Goal: Task Accomplishment & Management: Complete application form

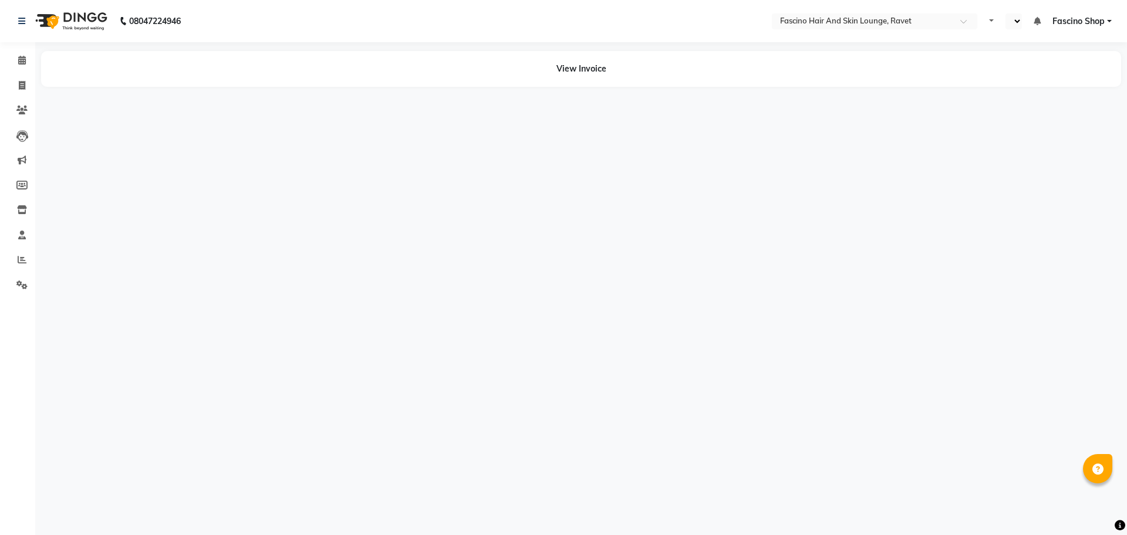
select select "en"
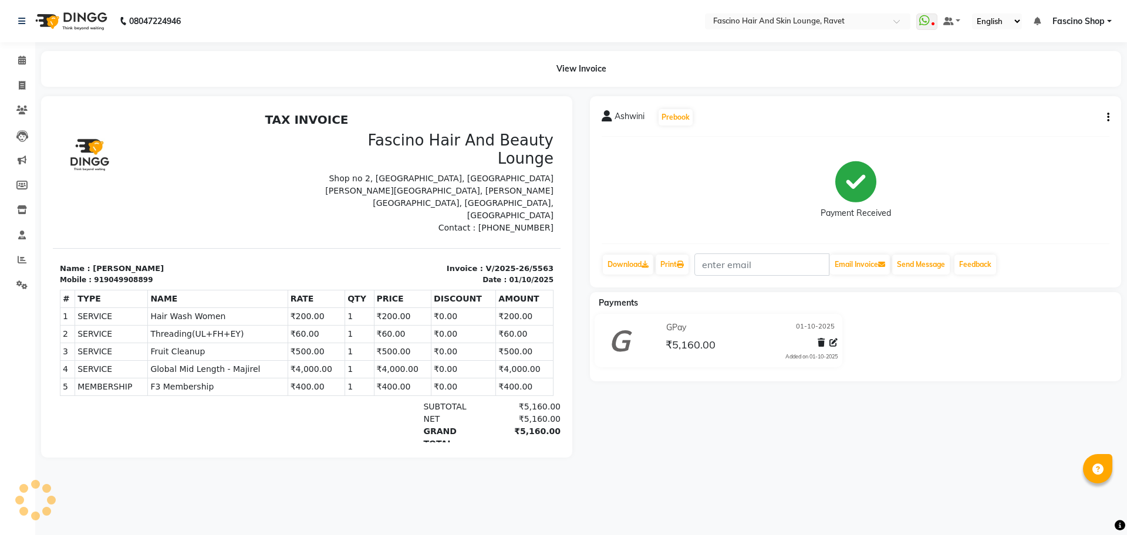
click at [554, 471] on div "08047224946 Select Location × Fascino Hair And Skin Lounge, Ravet WhatsApp Stat…" at bounding box center [563, 267] width 1127 height 535
click at [751, 454] on div "Ashwini Prebook Payment Received Download Print Email Invoice Send Message Feed…" at bounding box center [855, 277] width 549 height 362
click at [13, 96] on li "Invoice" at bounding box center [17, 85] width 35 height 25
click at [25, 90] on span at bounding box center [22, 85] width 21 height 13
select select "service"
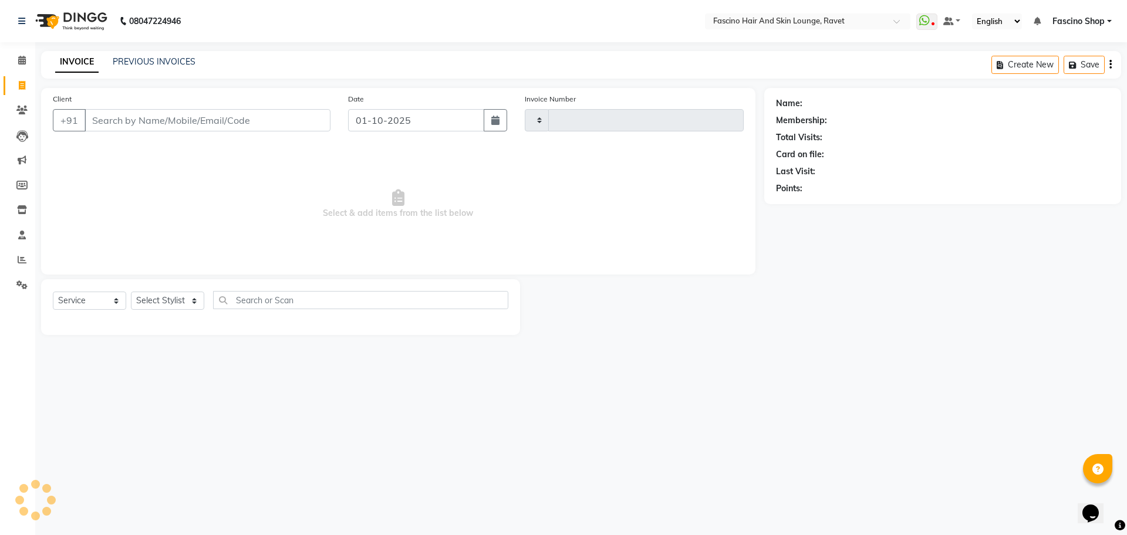
type input "5573"
select select "5190"
click at [216, 123] on input "Client" at bounding box center [208, 120] width 246 height 22
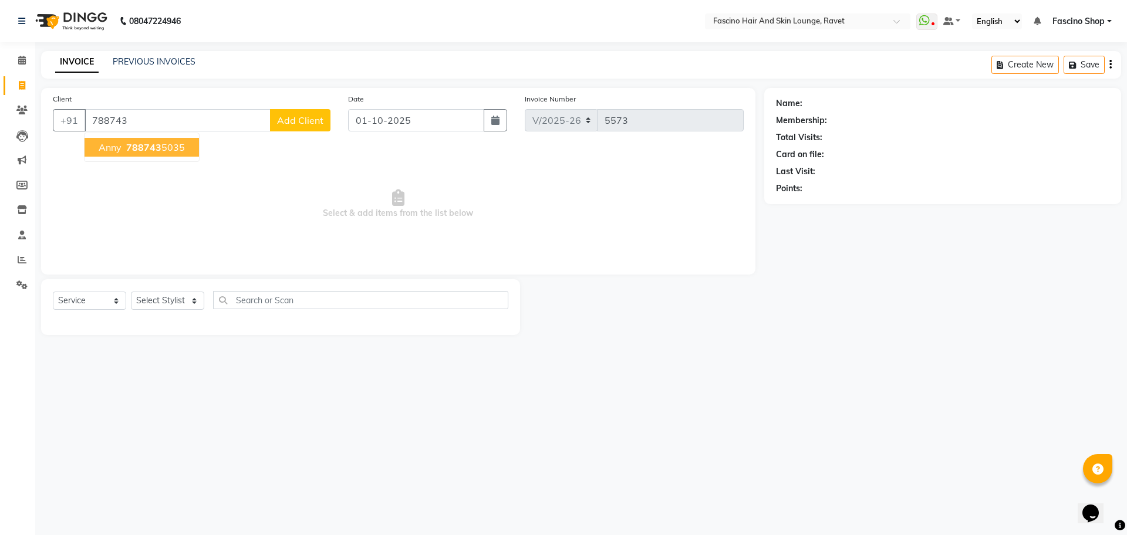
click at [148, 149] on span "788743" at bounding box center [143, 147] width 35 height 12
type input "7887435035"
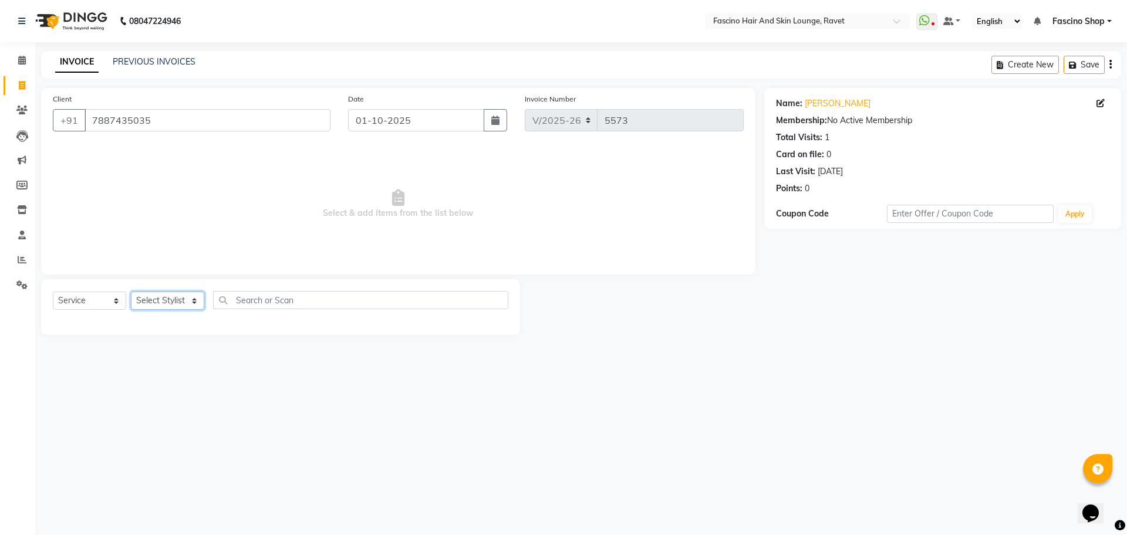
click at [159, 300] on select "Select Stylist [PERSON_NAME] Shop [PERSON_NAME] [PERSON_NAME] ( S R Manager ) […" at bounding box center [167, 301] width 73 height 18
select select "78140"
click at [131, 292] on select "Select Stylist [PERSON_NAME] Shop [PERSON_NAME] [PERSON_NAME] ( S R Manager ) […" at bounding box center [167, 301] width 73 height 18
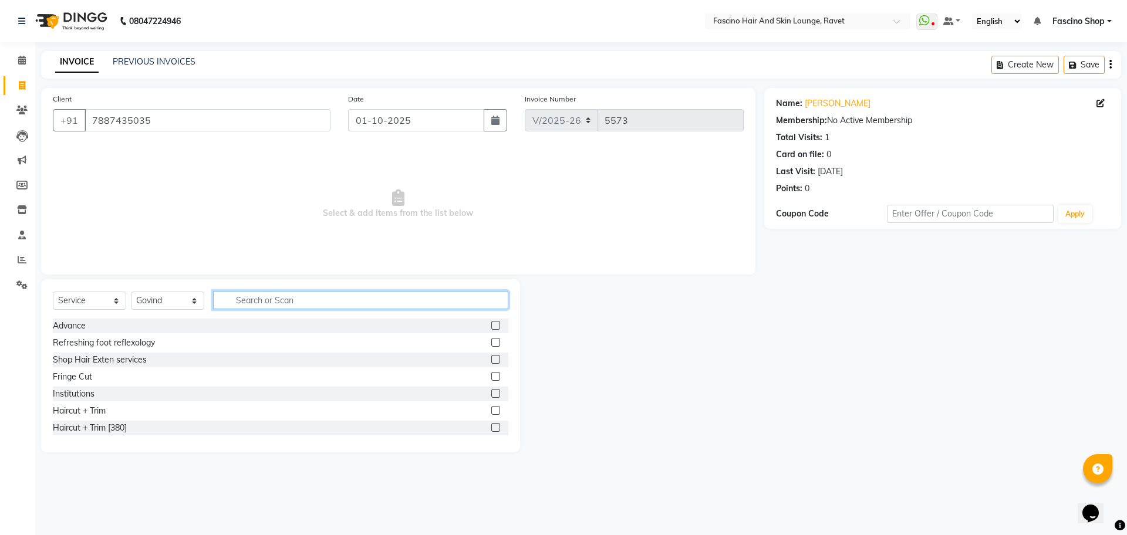
click at [274, 300] on input "text" at bounding box center [360, 300] width 295 height 18
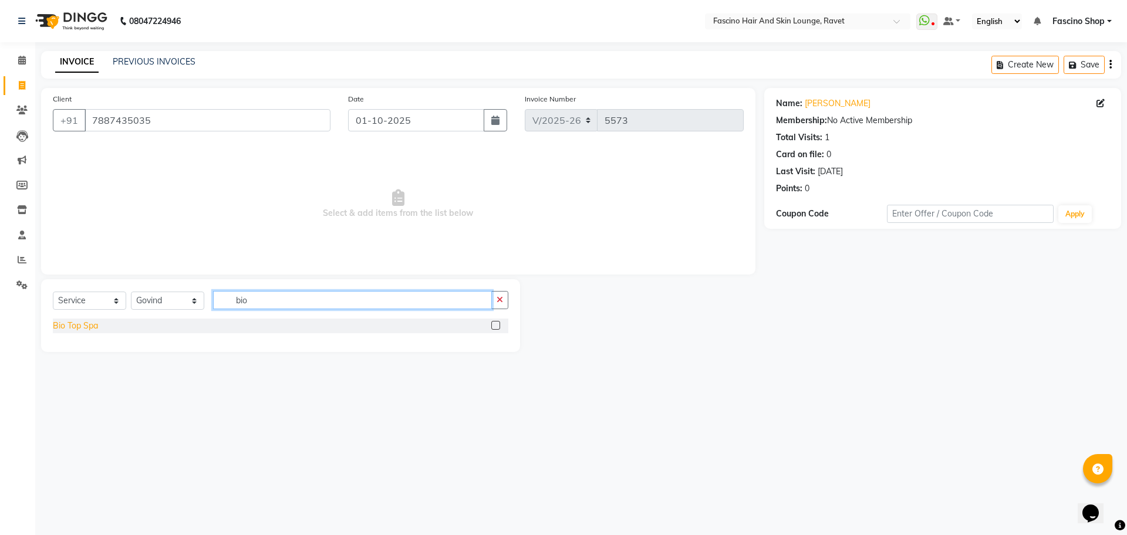
type input "bio"
click at [83, 324] on div "Bio Top Spa" at bounding box center [75, 326] width 45 height 12
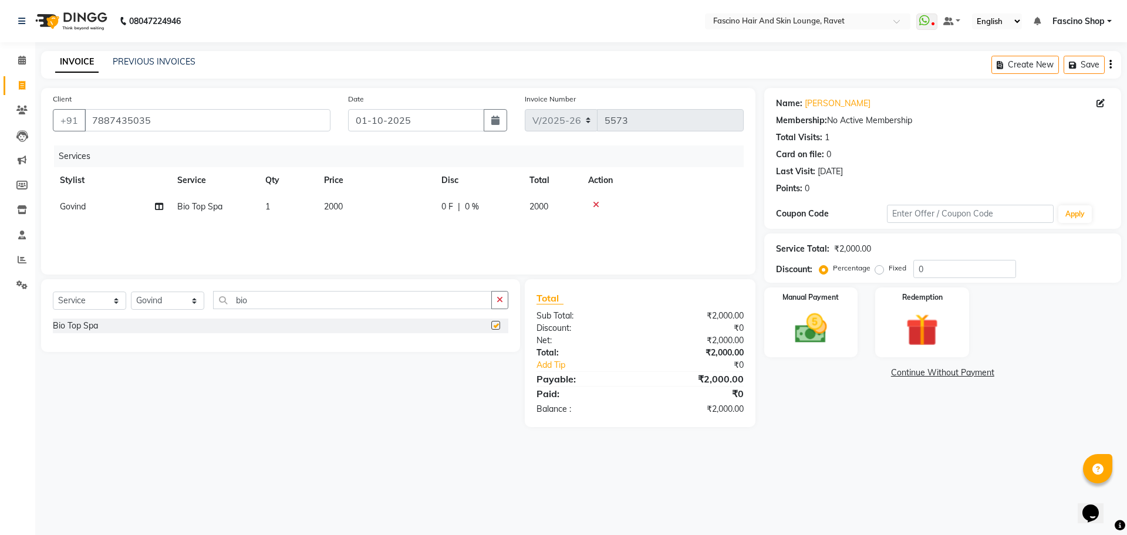
checkbox input "false"
click at [161, 299] on select "Select Stylist [PERSON_NAME] Shop [PERSON_NAME] [PERSON_NAME] ( S R Manager ) […" at bounding box center [167, 301] width 73 height 18
select select "91580"
click at [131, 292] on select "Select Stylist [PERSON_NAME] Shop [PERSON_NAME] [PERSON_NAME] ( S R Manager ) […" at bounding box center [167, 301] width 73 height 18
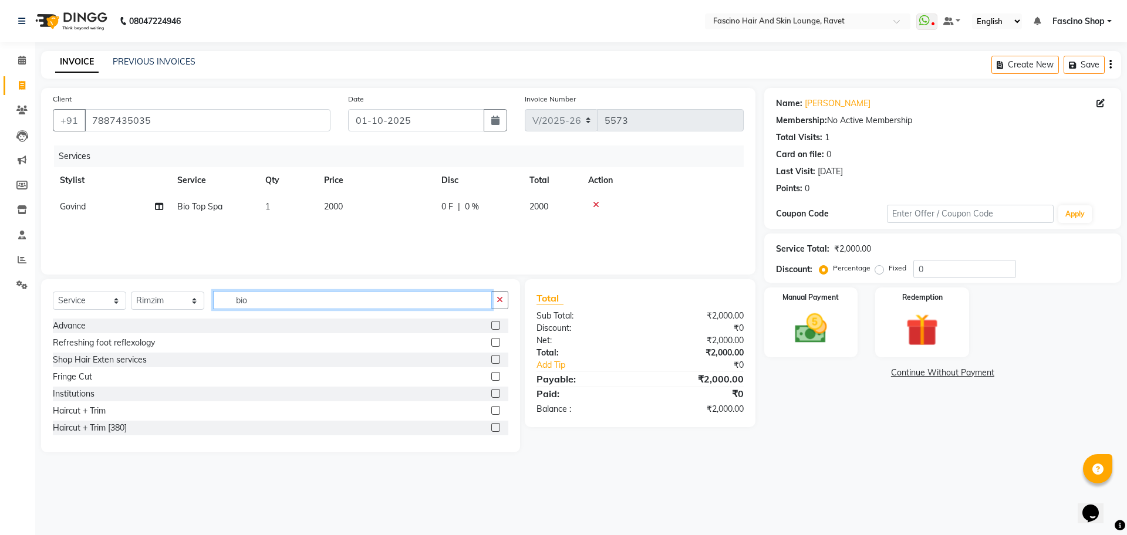
click at [239, 303] on input "bio" at bounding box center [352, 300] width 279 height 18
type input "bio"
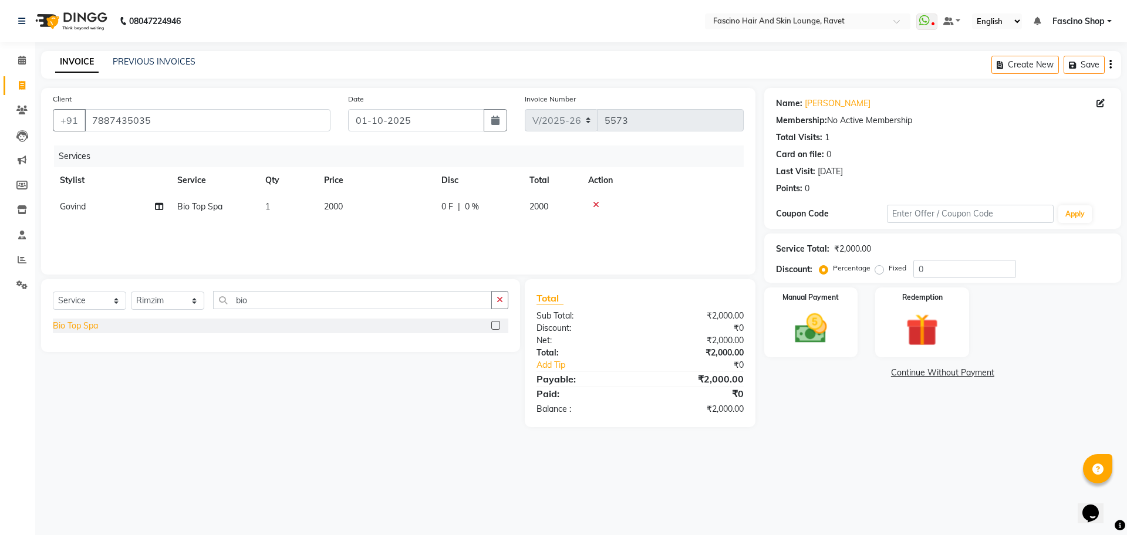
click at [97, 320] on div "Bio Top Spa" at bounding box center [75, 326] width 45 height 12
checkbox input "false"
click at [172, 306] on select "Select Stylist [PERSON_NAME] Shop [PERSON_NAME] [PERSON_NAME] ( S R Manager ) […" at bounding box center [167, 301] width 73 height 18
select select "33259"
click at [131, 296] on select "Select Stylist [PERSON_NAME] Shop [PERSON_NAME] [PERSON_NAME] ( S R Manager ) […" at bounding box center [167, 301] width 73 height 18
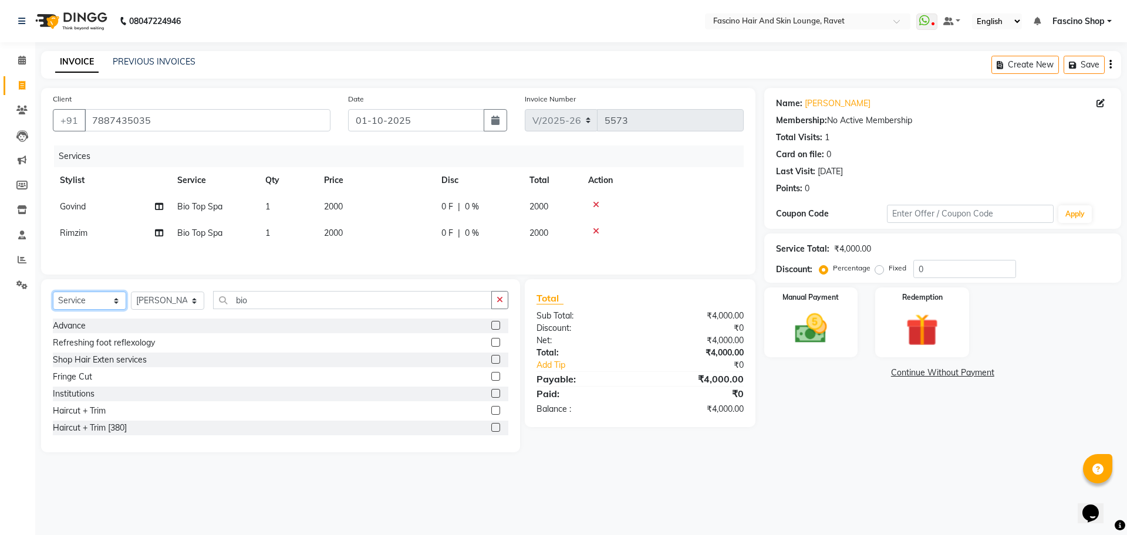
click at [110, 301] on select "Select Service Product Membership Package Voucher Prepaid Gift Card" at bounding box center [89, 301] width 73 height 18
select select "membership"
click at [53, 296] on select "Select Service Product Membership Package Voucher Prepaid Gift Card" at bounding box center [89, 301] width 73 height 18
click at [1101, 100] on icon at bounding box center [1100, 103] width 8 height 8
select select
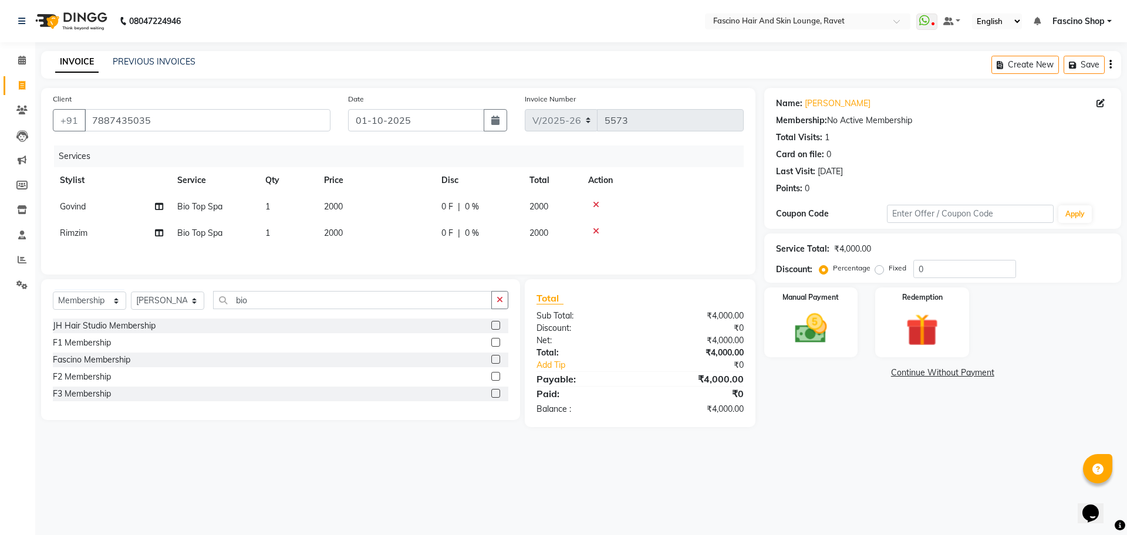
select select "[DEMOGRAPHIC_DATA]"
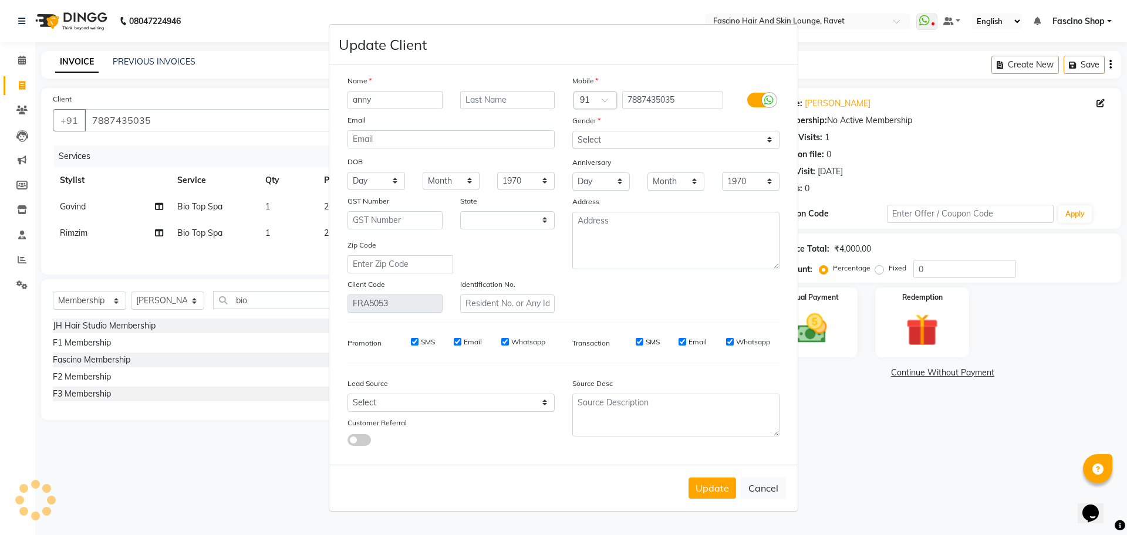
select select "22"
click at [364, 99] on input "anny" at bounding box center [394, 100] width 95 height 18
type input "a"
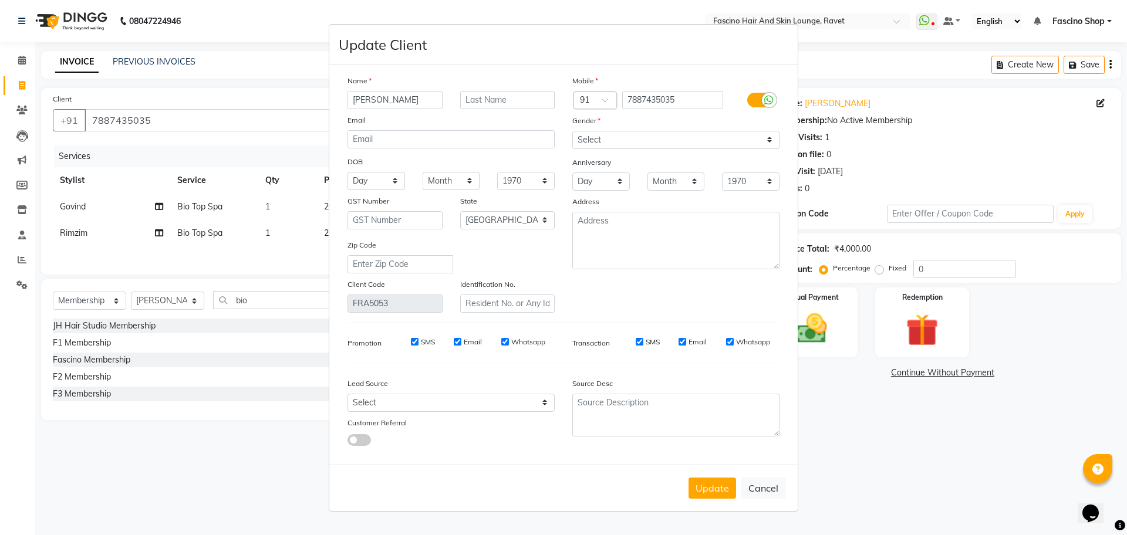
type input "[PERSON_NAME]"
click at [484, 100] on input "text" at bounding box center [507, 100] width 95 height 18
type input "Gaikwad"
click at [705, 494] on button "Update" at bounding box center [712, 488] width 48 height 21
select select
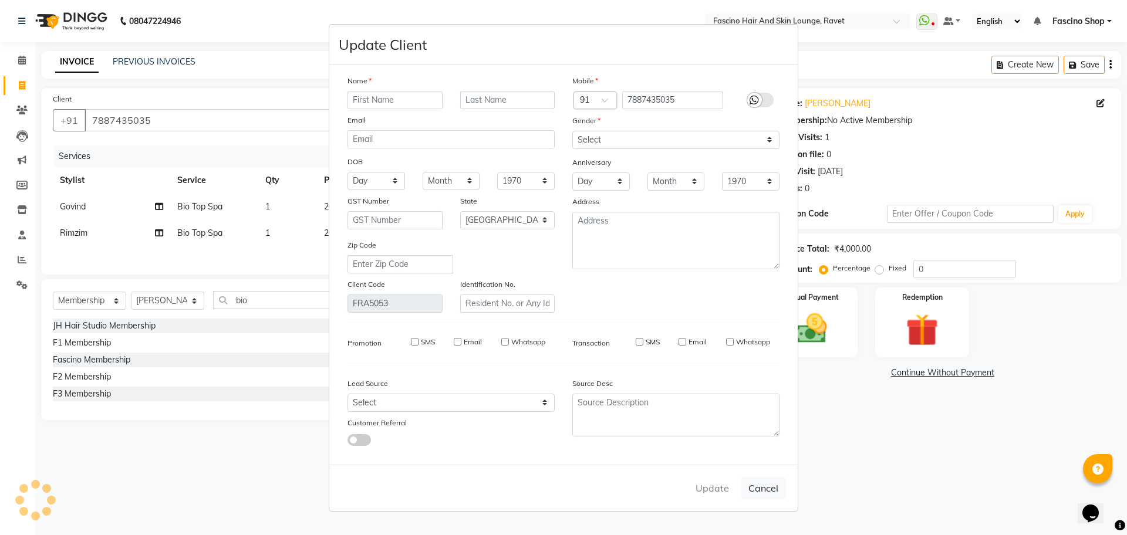
select select
select select "null"
select select
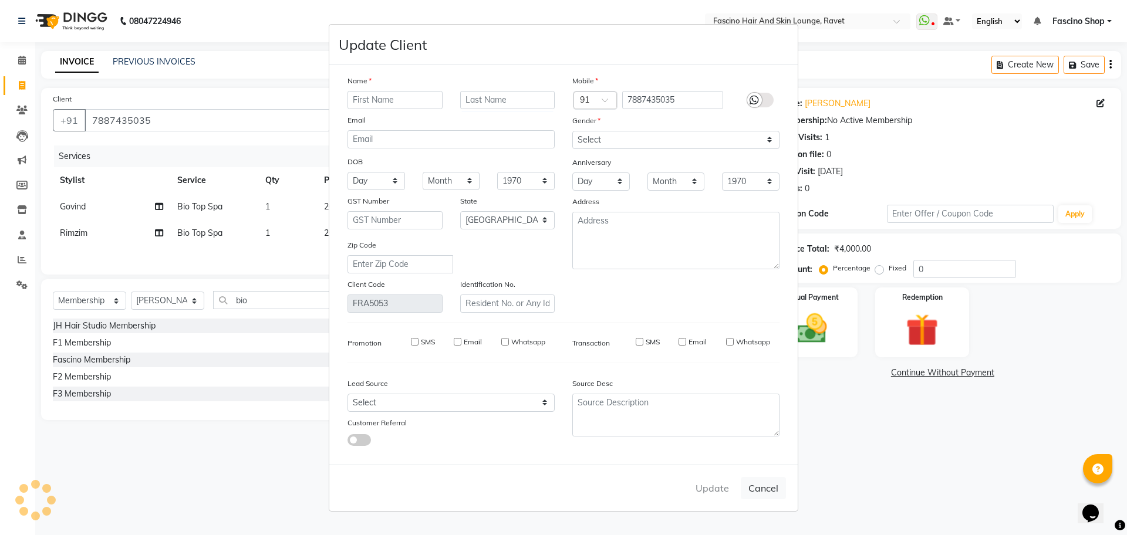
select select
checkbox input "false"
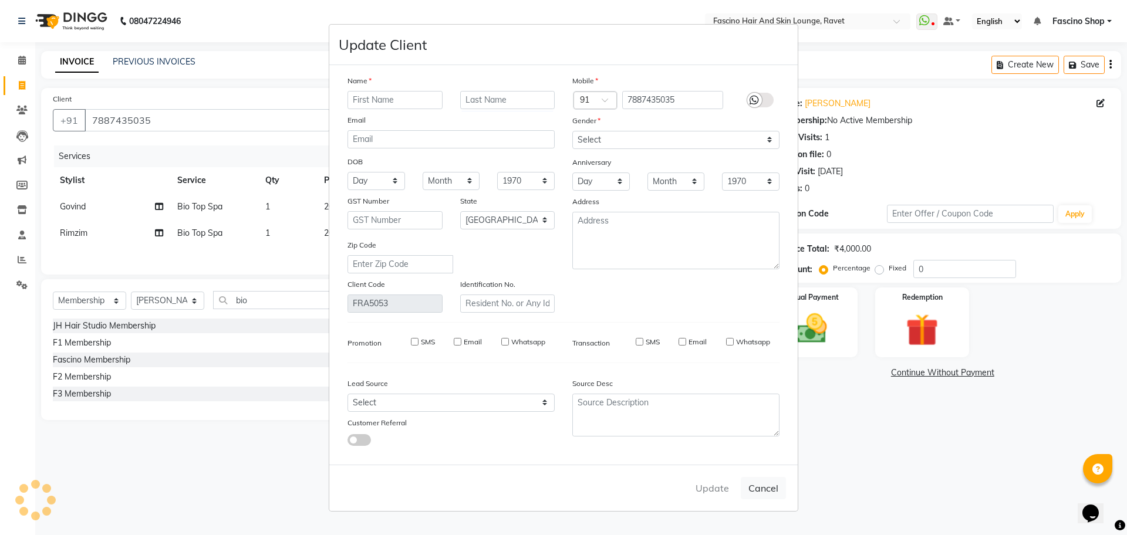
checkbox input "false"
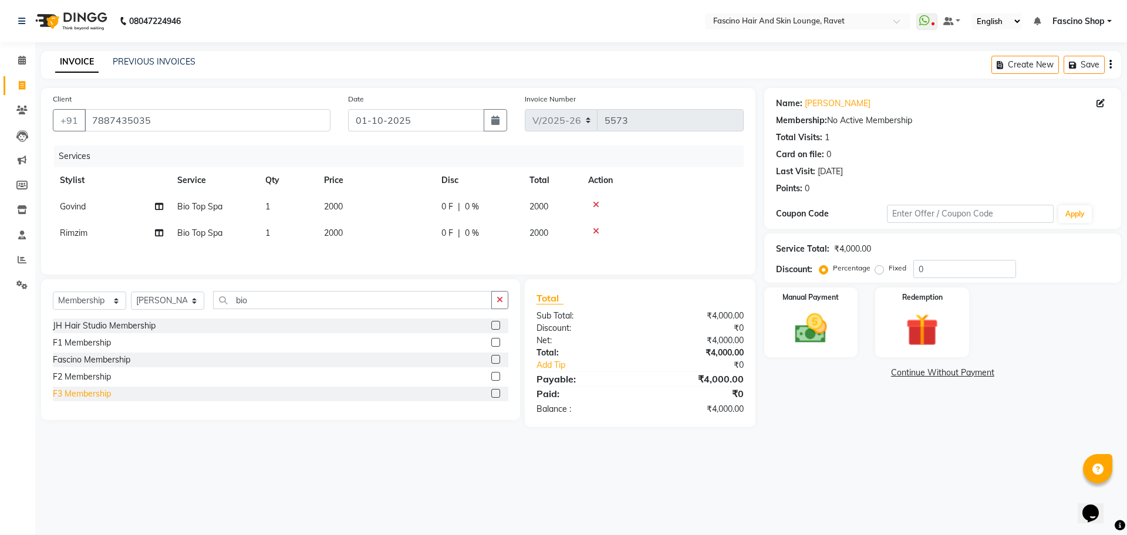
click at [99, 392] on div "F3 Membership" at bounding box center [82, 394] width 58 height 12
select select "select"
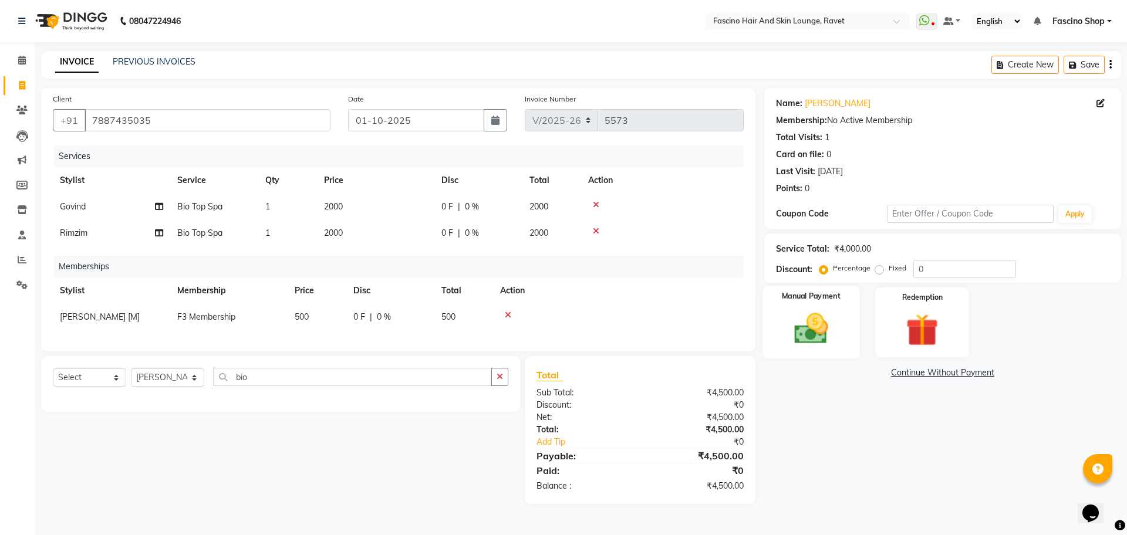
click at [844, 340] on div "Manual Payment" at bounding box center [810, 322] width 97 height 72
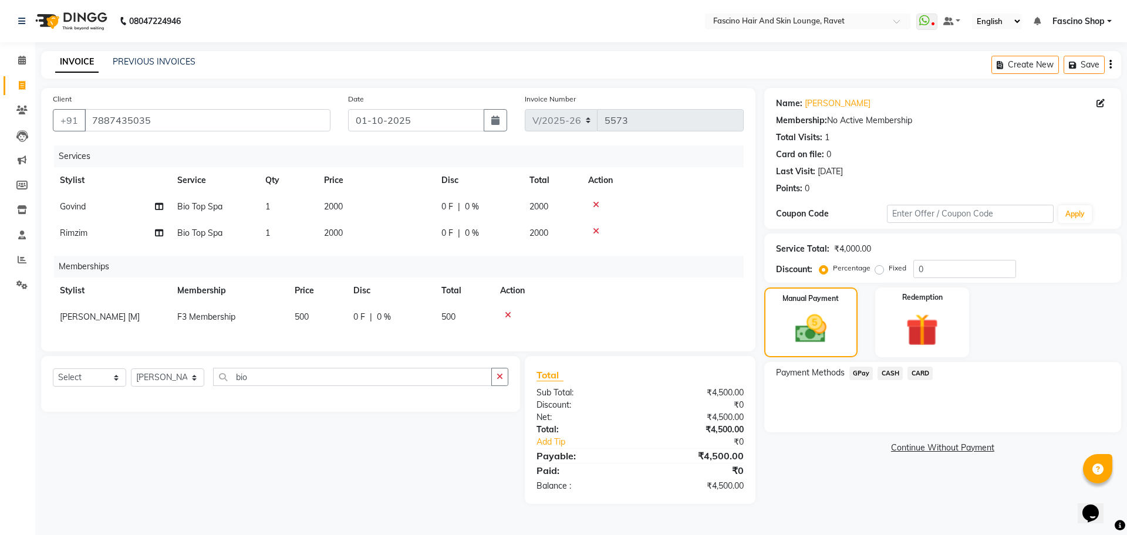
click at [335, 202] on span "2000" at bounding box center [333, 206] width 19 height 11
select select "78140"
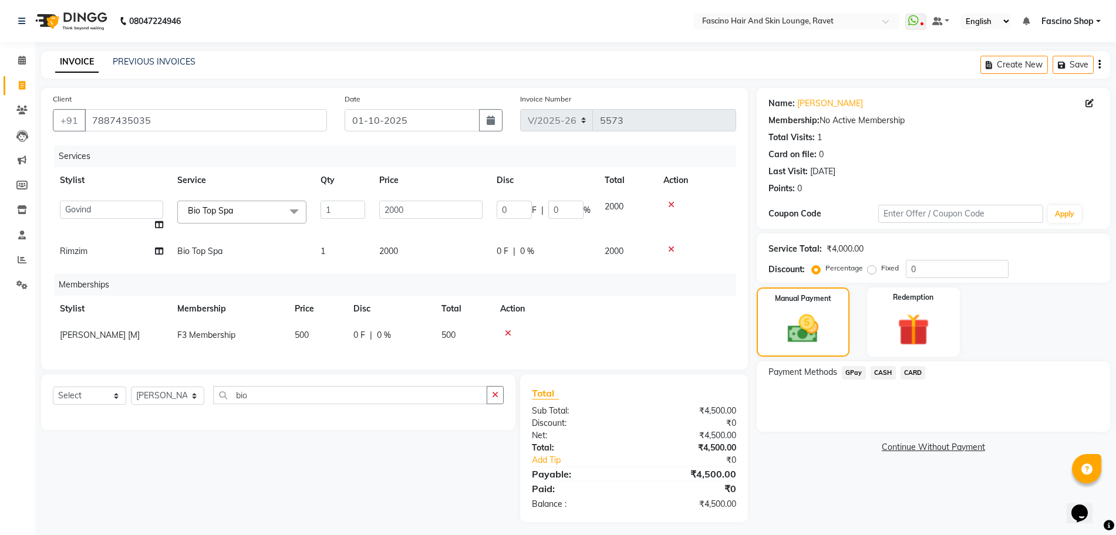
click at [335, 202] on input "1" at bounding box center [342, 210] width 45 height 18
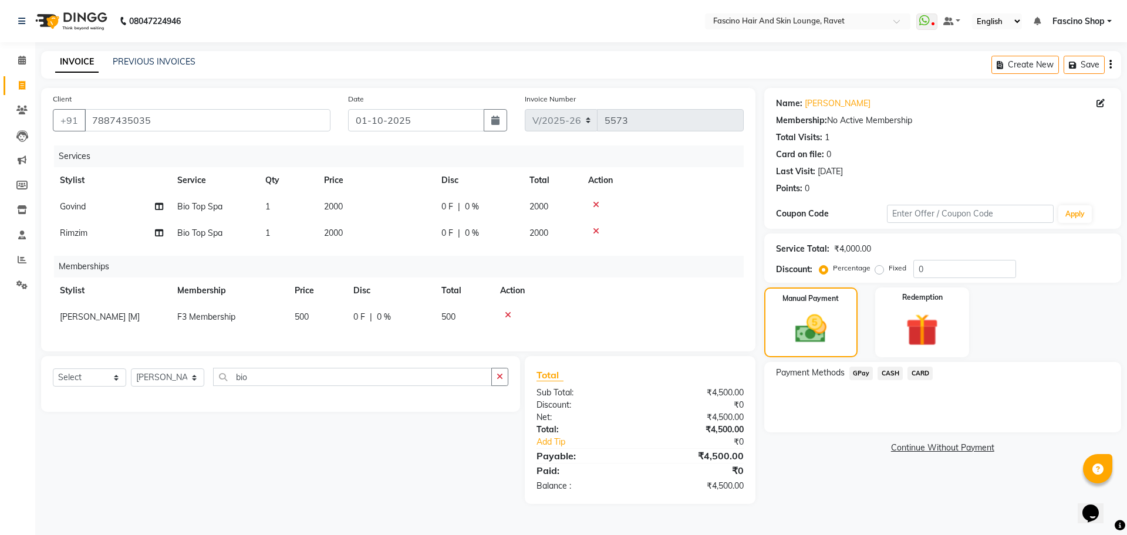
click at [391, 207] on td "2000" at bounding box center [375, 207] width 117 height 26
select select "78140"
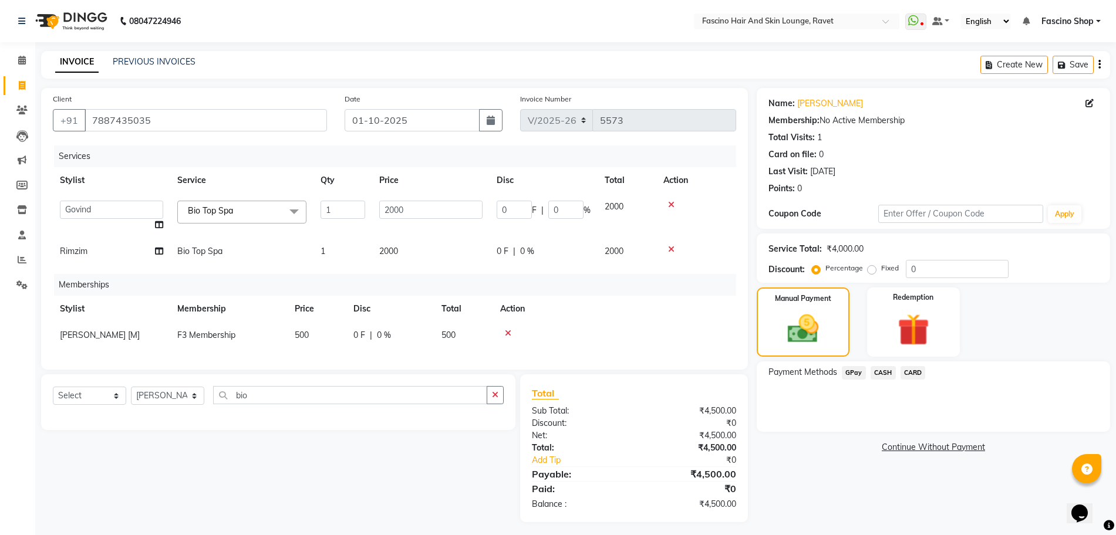
click at [391, 207] on input "2000" at bounding box center [430, 210] width 103 height 18
type input "1800"
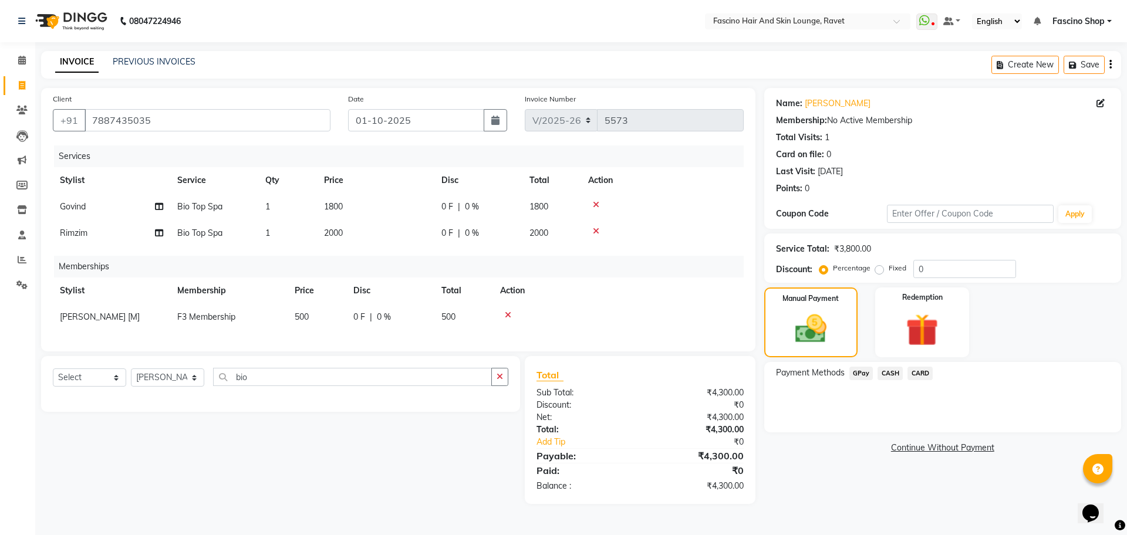
click at [389, 253] on div "Services Stylist Service Qty Price Disc Total Action Govind Bio Top Spa 1 1800 …" at bounding box center [398, 243] width 691 height 194
click at [375, 235] on td "2000" at bounding box center [375, 233] width 117 height 26
select select "91580"
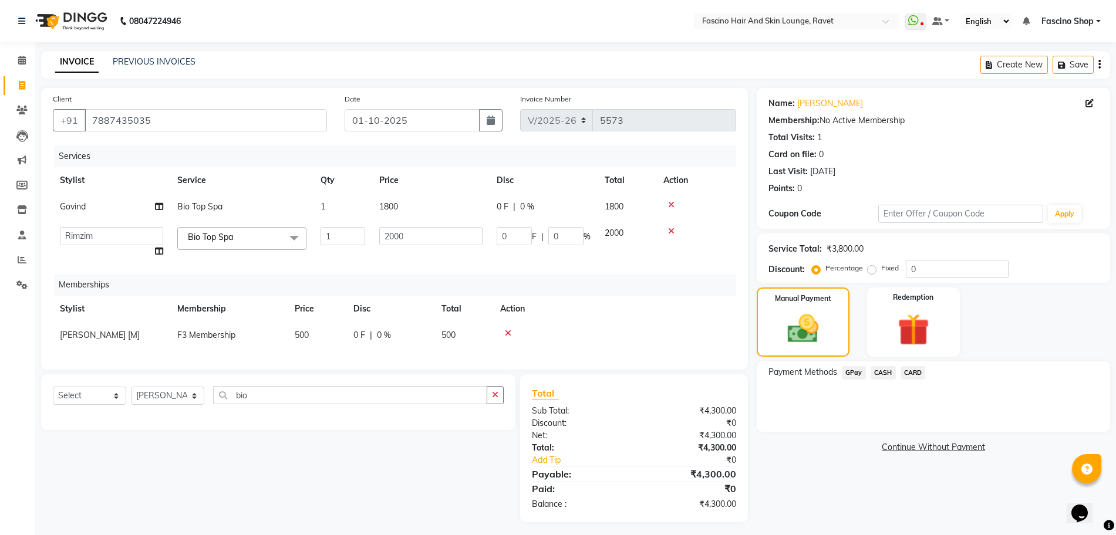
click at [375, 235] on td "2000" at bounding box center [430, 242] width 117 height 45
click at [391, 235] on input "2000" at bounding box center [430, 236] width 103 height 18
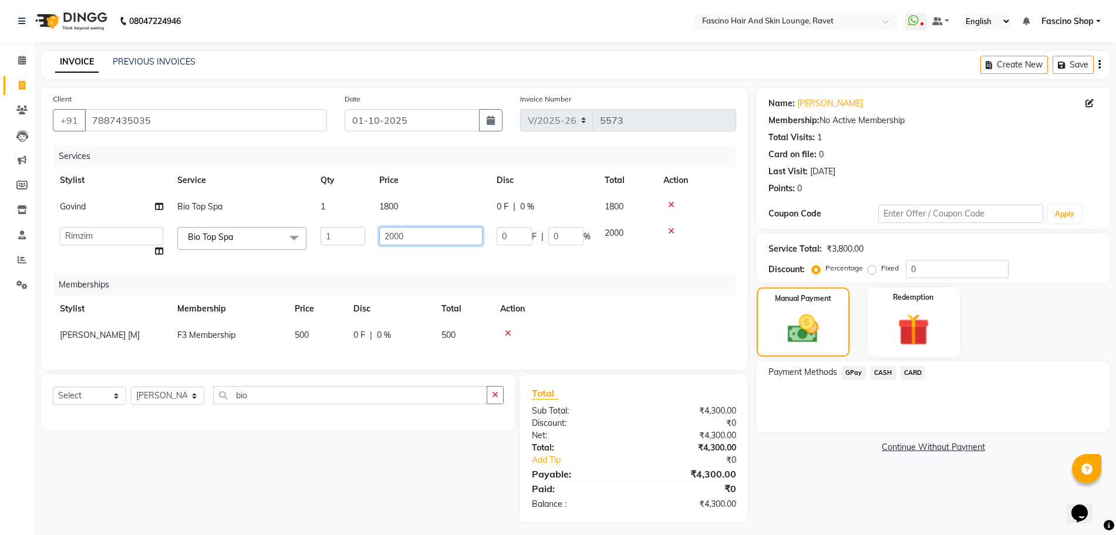
click at [391, 235] on input "2000" at bounding box center [430, 236] width 103 height 18
type input "2300"
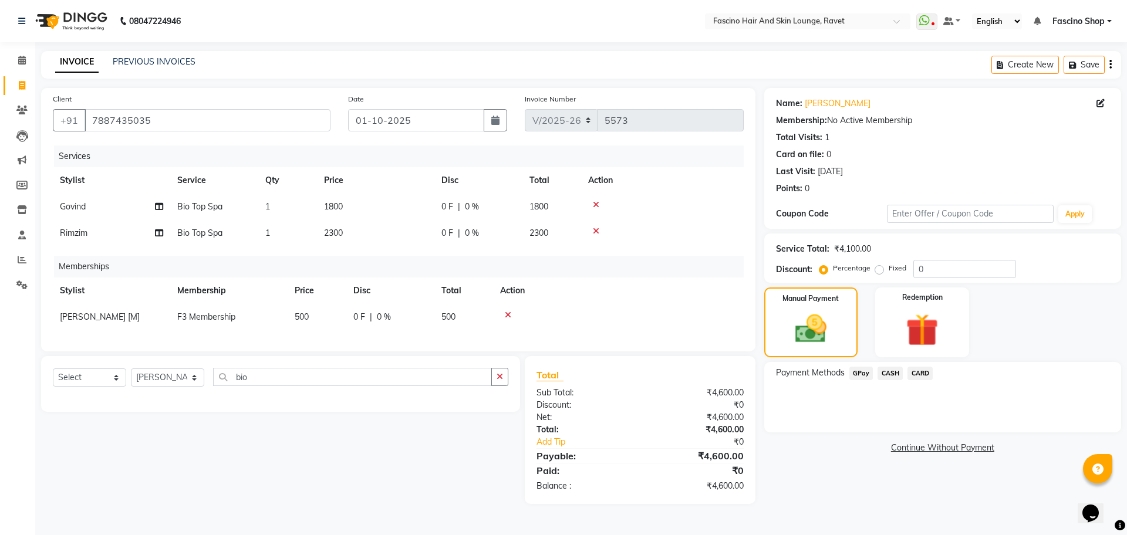
click at [805, 461] on div "Name: [PERSON_NAME] Membership: No Active Membership Total Visits: 1 Card on fi…" at bounding box center [947, 296] width 366 height 416
click at [853, 375] on span "GPay" at bounding box center [861, 373] width 24 height 13
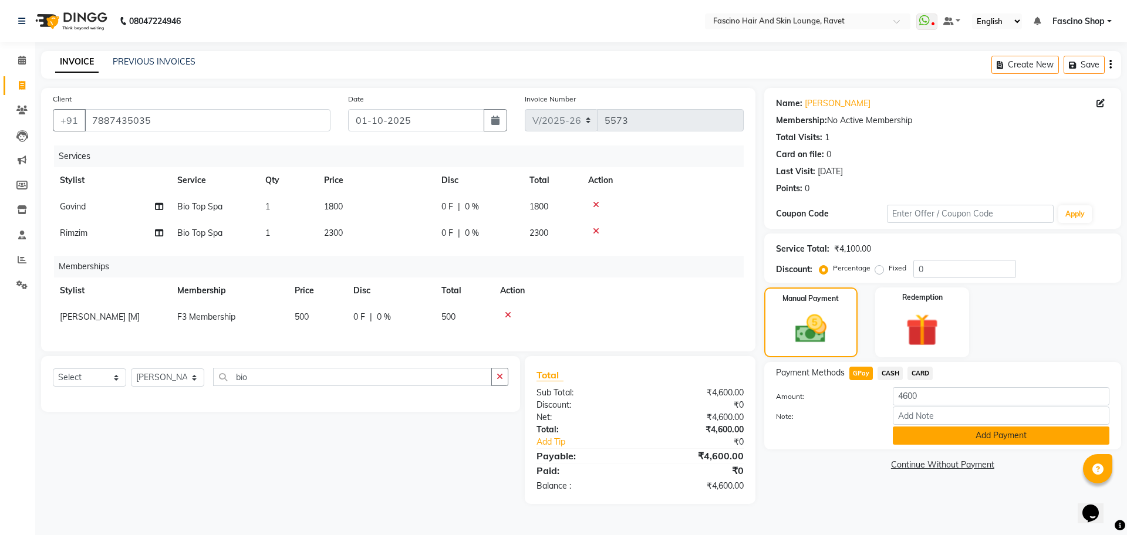
click at [925, 430] on button "Add Payment" at bounding box center [1001, 436] width 217 height 18
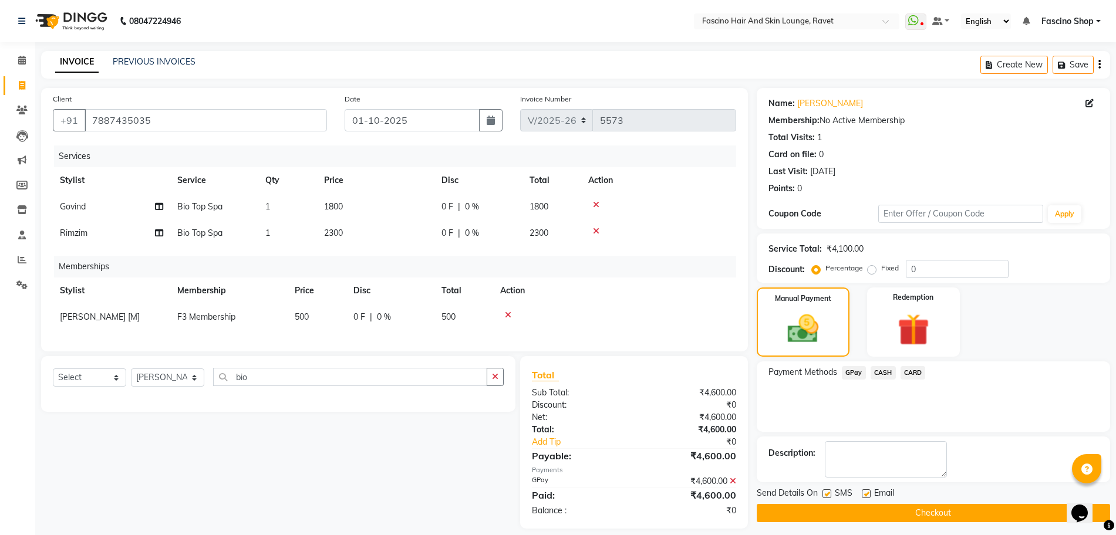
click at [893, 512] on button "Checkout" at bounding box center [933, 513] width 353 height 18
